Goal: Task Accomplishment & Management: Use online tool/utility

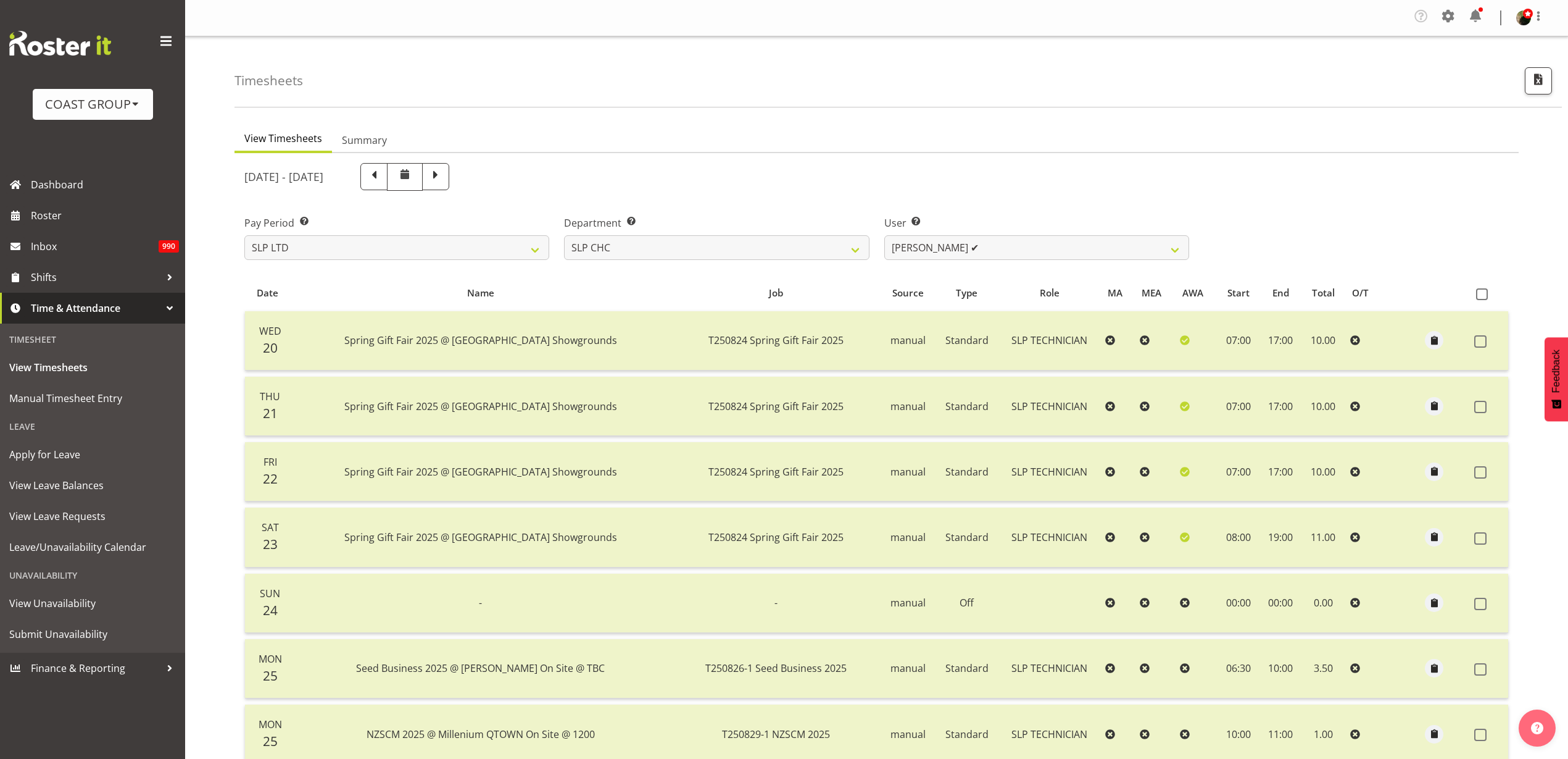
scroll to position [116, 0]
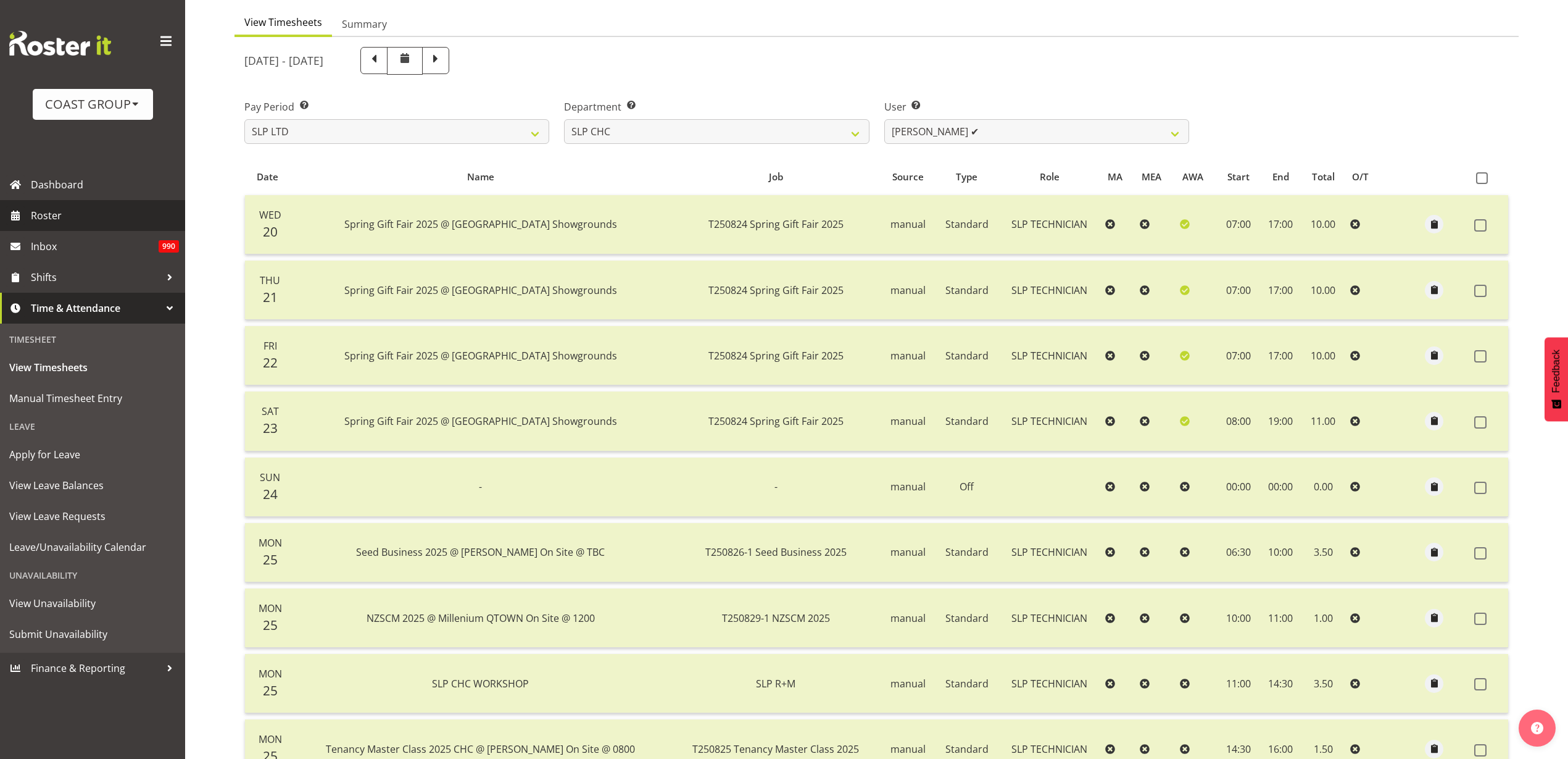
click at [56, 217] on span "Roster" at bounding box center [105, 215] width 148 height 18
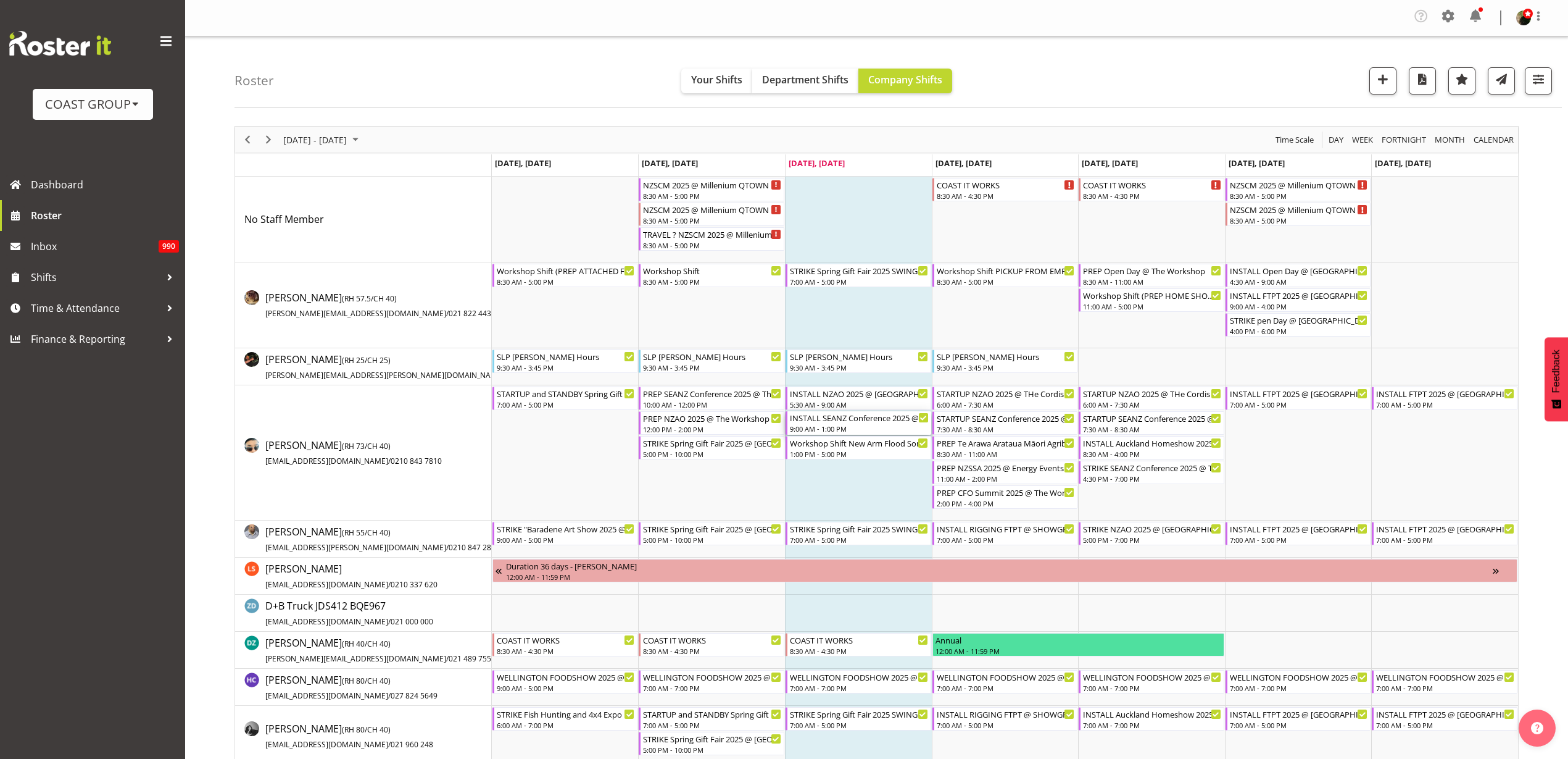
click at [838, 420] on div "INSTALL SEANZ Conference 2025 @ The Pullman On Site @ AFTER NZAO" at bounding box center [859, 417] width 139 height 12
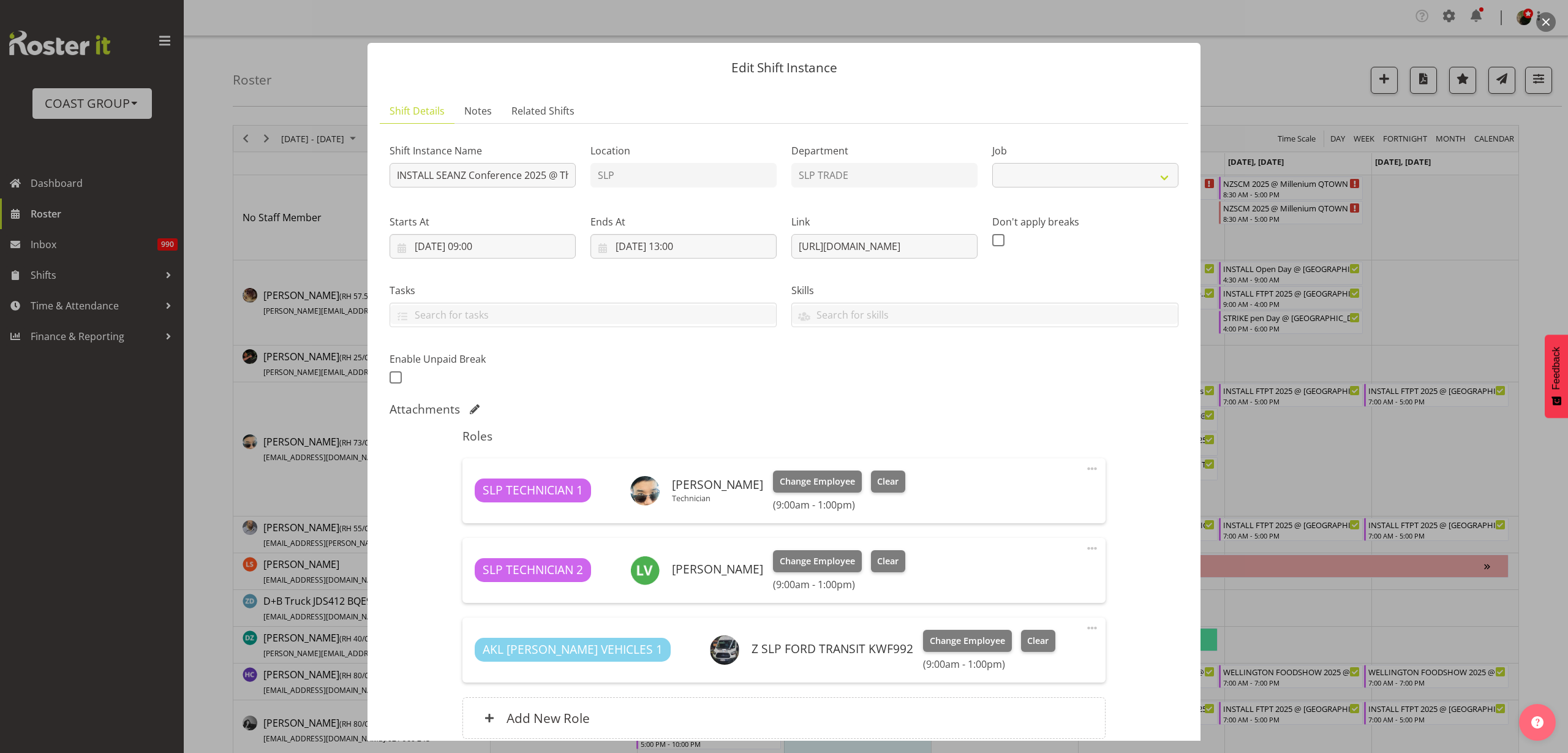
select select "10259"
drag, startPoint x: 790, startPoint y: 246, endPoint x: 1180, endPoint y: 235, distance: 390.2
click at [1180, 235] on section "Shift Details Notes Related Shifts Shift Instance Name INSTALL SEANZ Conference…" at bounding box center [784, 438] width 833 height 704
drag, startPoint x: 789, startPoint y: 244, endPoint x: 1139, endPoint y: 239, distance: 350.0
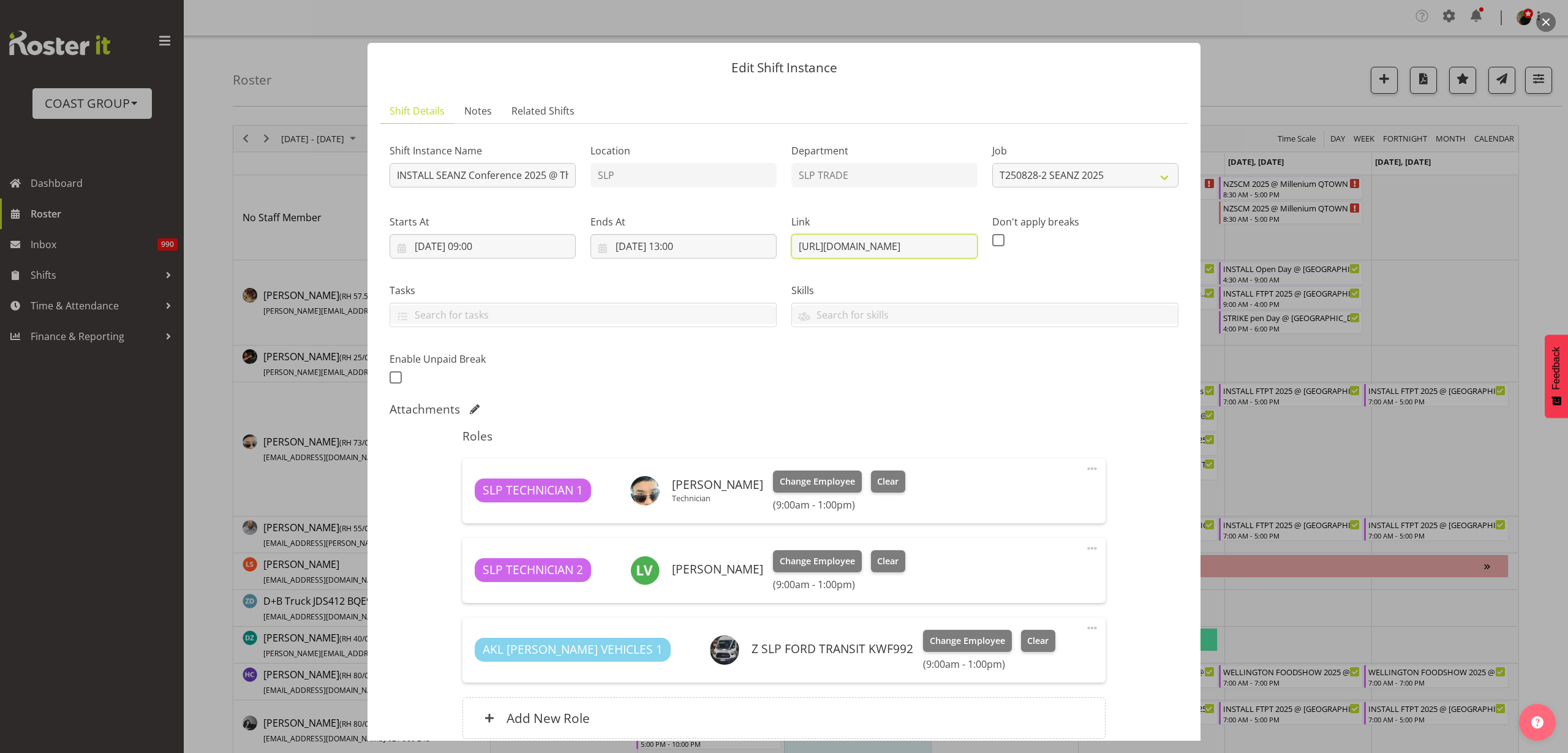
click at [1139, 239] on div "Shift Instance Name INSTALL SEANZ Conference 2025 @ The Pullman On Site @ AFTER…" at bounding box center [784, 260] width 803 height 268
click at [534, 173] on input "INSTALL SEANZ Conference 2025 @ The Pullman On Site @ AFTER NZAO" at bounding box center [483, 175] width 186 height 25
click at [1553, 22] on button "button" at bounding box center [1546, 22] width 20 height 20
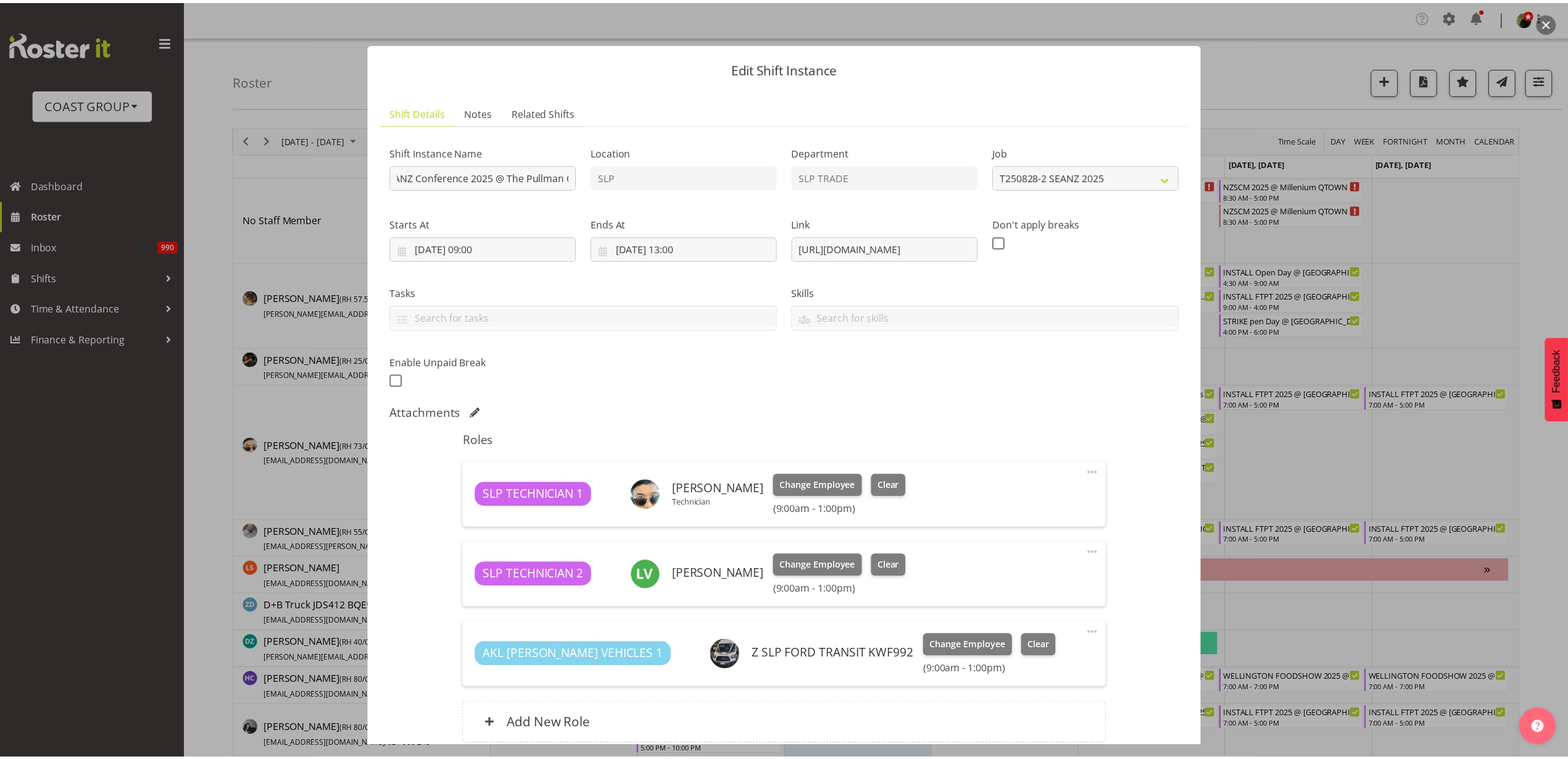
scroll to position [0, 0]
